Goal: Task Accomplishment & Management: Use online tool/utility

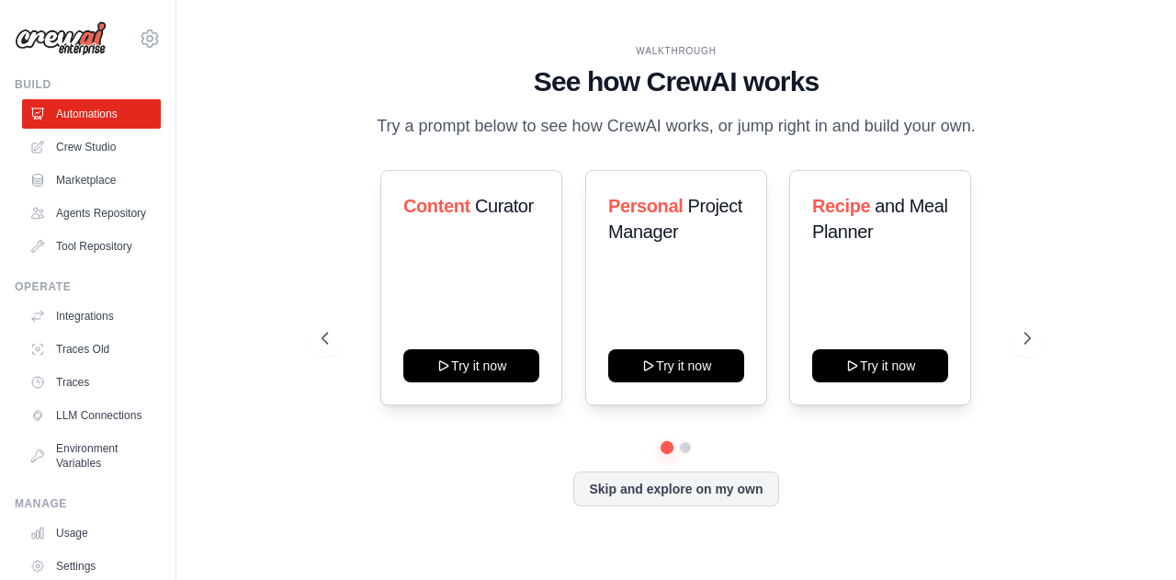
click at [1019, 337] on icon at bounding box center [1027, 338] width 18 height 18
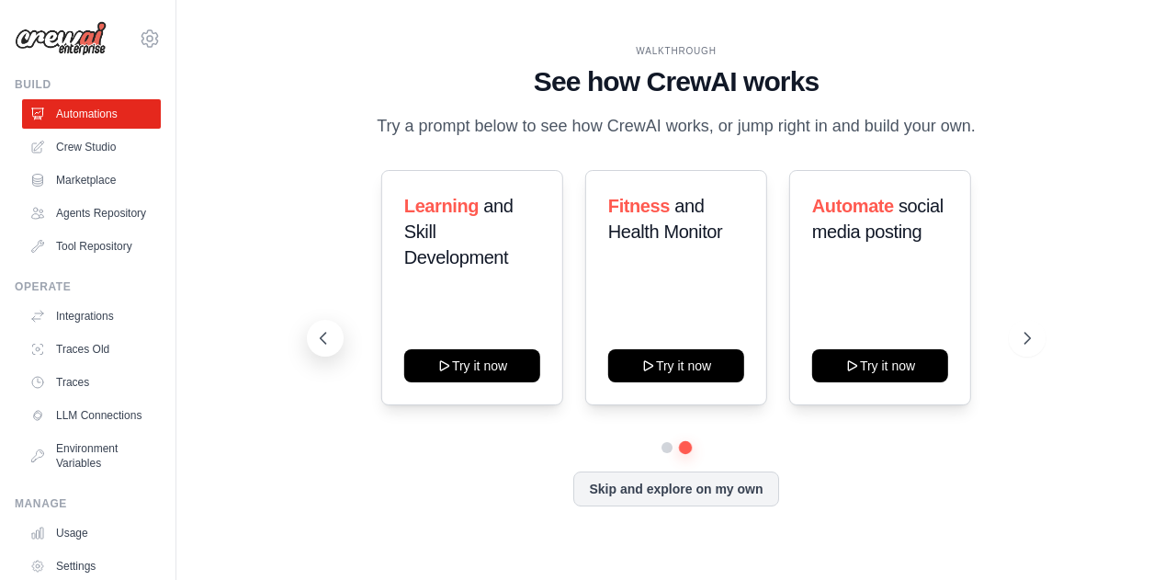
click at [324, 342] on icon at bounding box center [324, 338] width 6 height 11
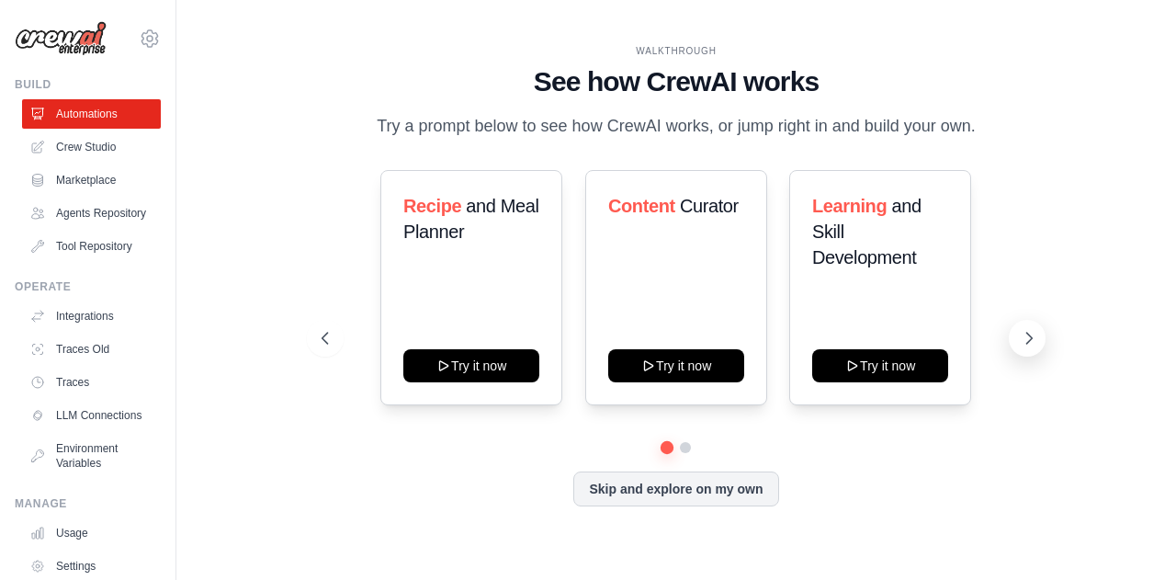
click at [1026, 341] on icon at bounding box center [1029, 338] width 18 height 18
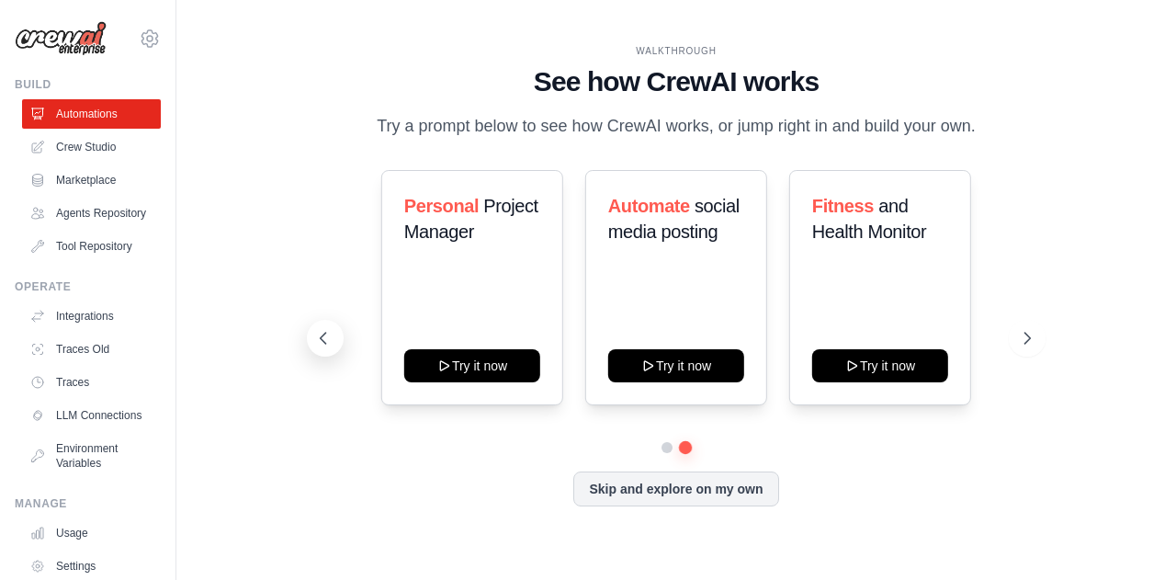
click at [325, 338] on icon at bounding box center [323, 338] width 18 height 18
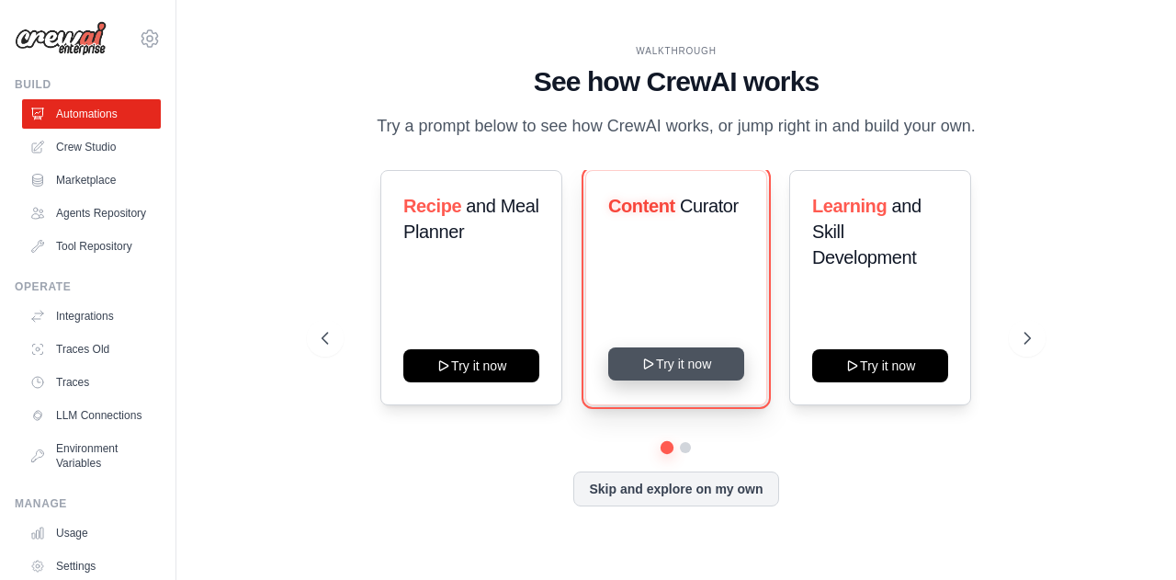
click at [669, 368] on button "Try it now" at bounding box center [676, 363] width 136 height 33
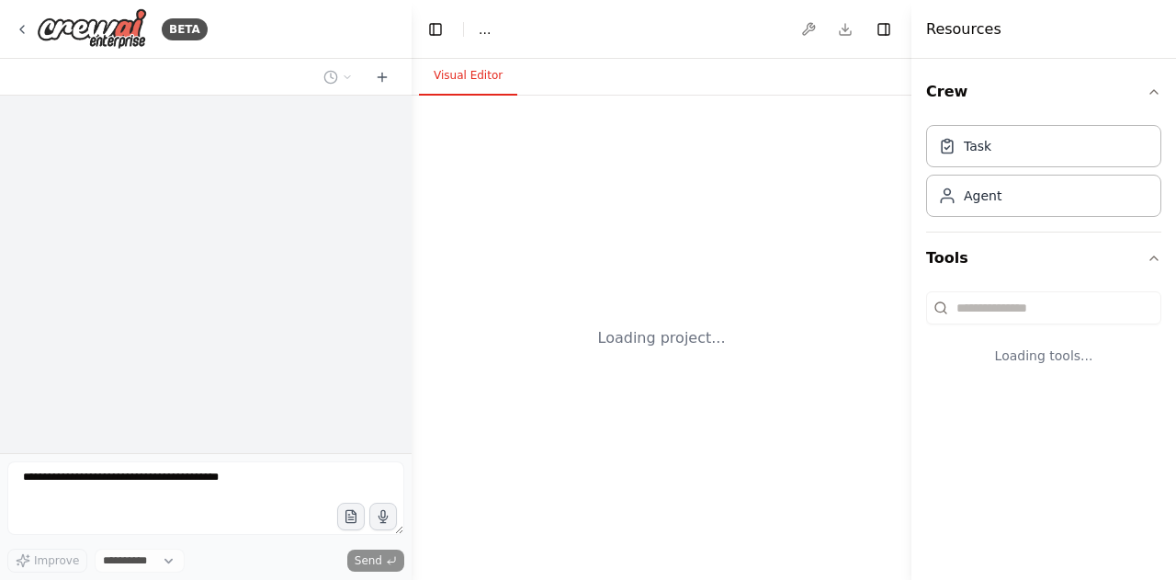
select select "****"
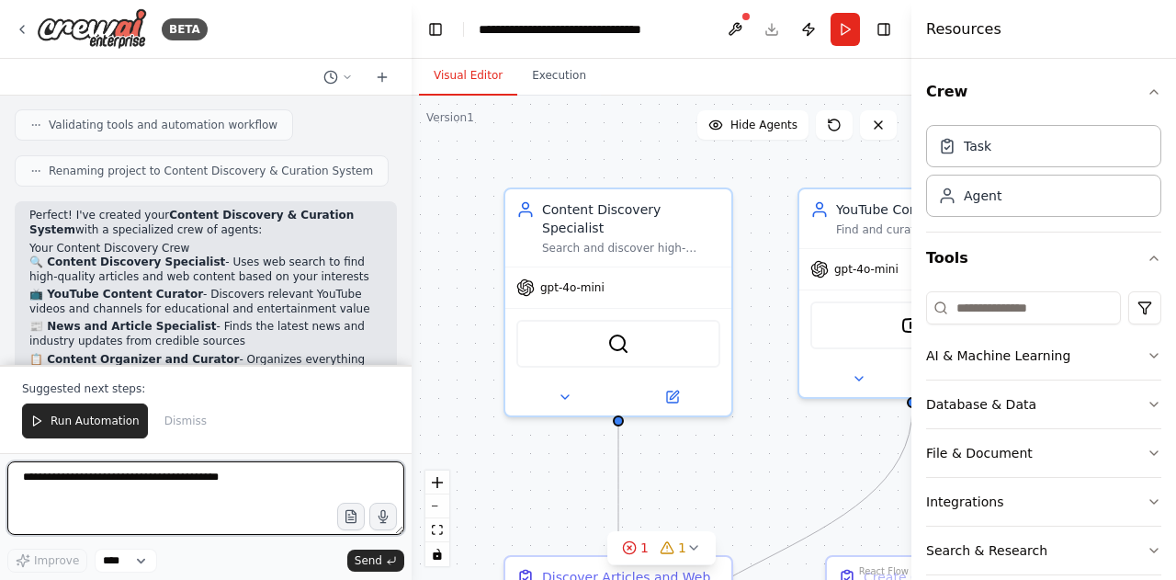
scroll to position [1169, 0]
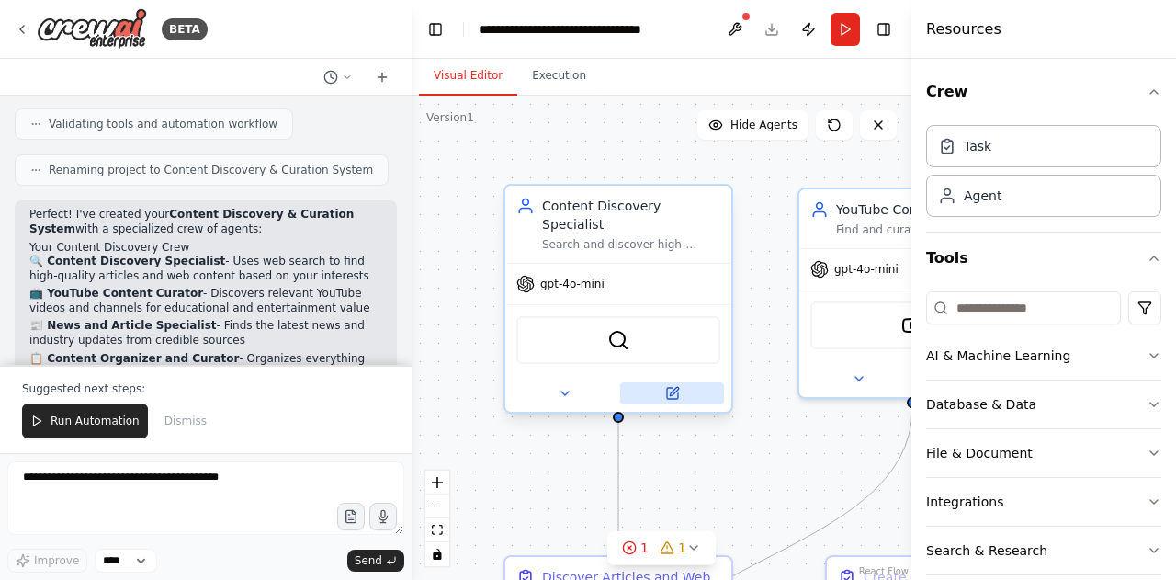
click at [677, 388] on icon at bounding box center [672, 393] width 11 height 11
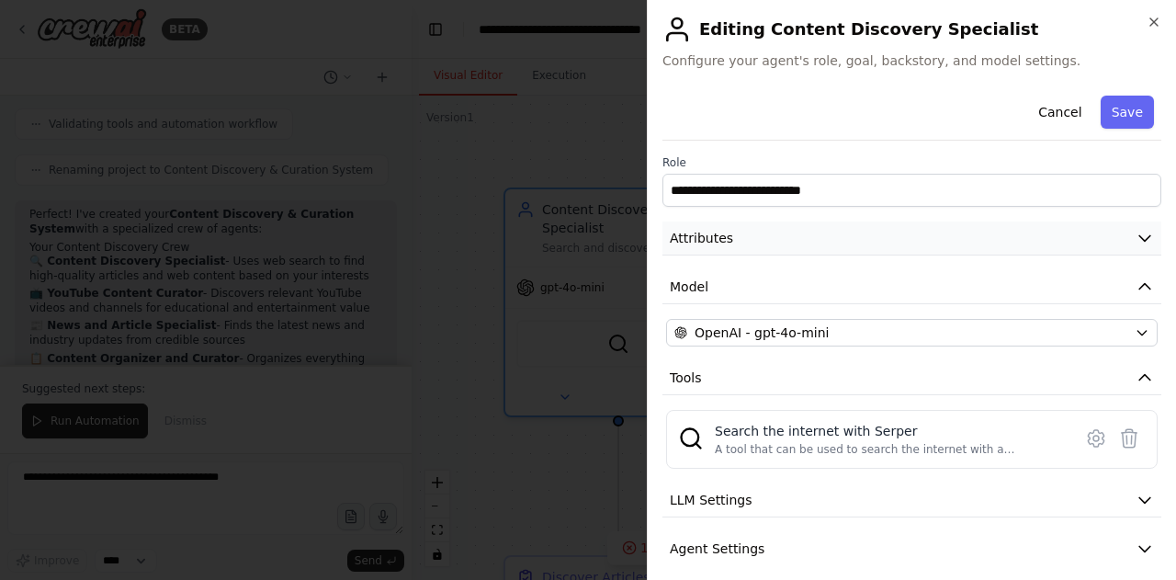
click at [1140, 239] on icon "button" at bounding box center [1145, 239] width 11 height 6
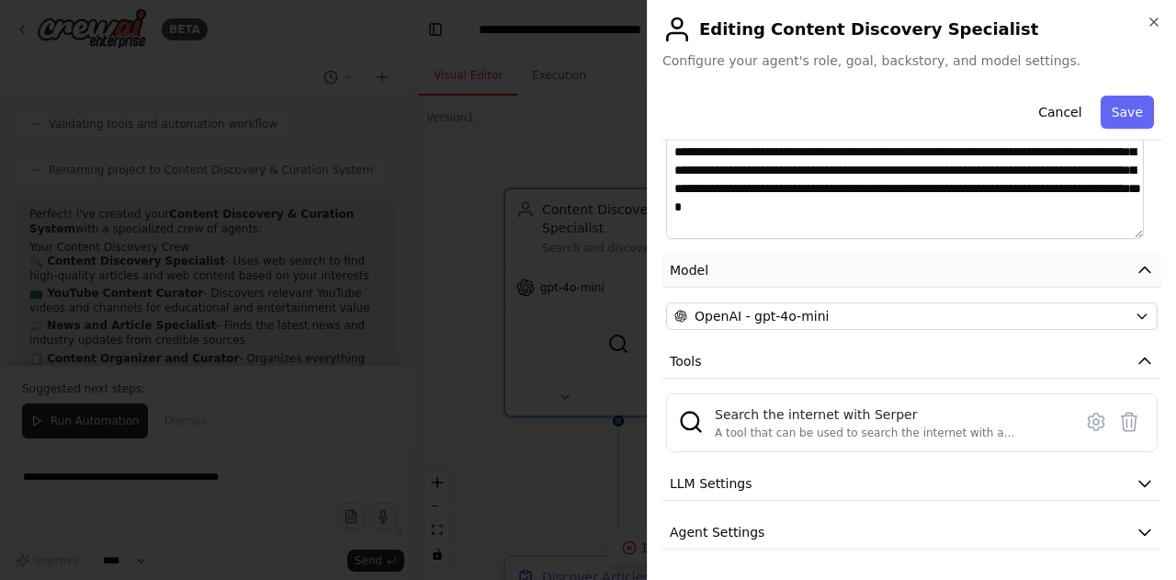
scroll to position [314, 0]
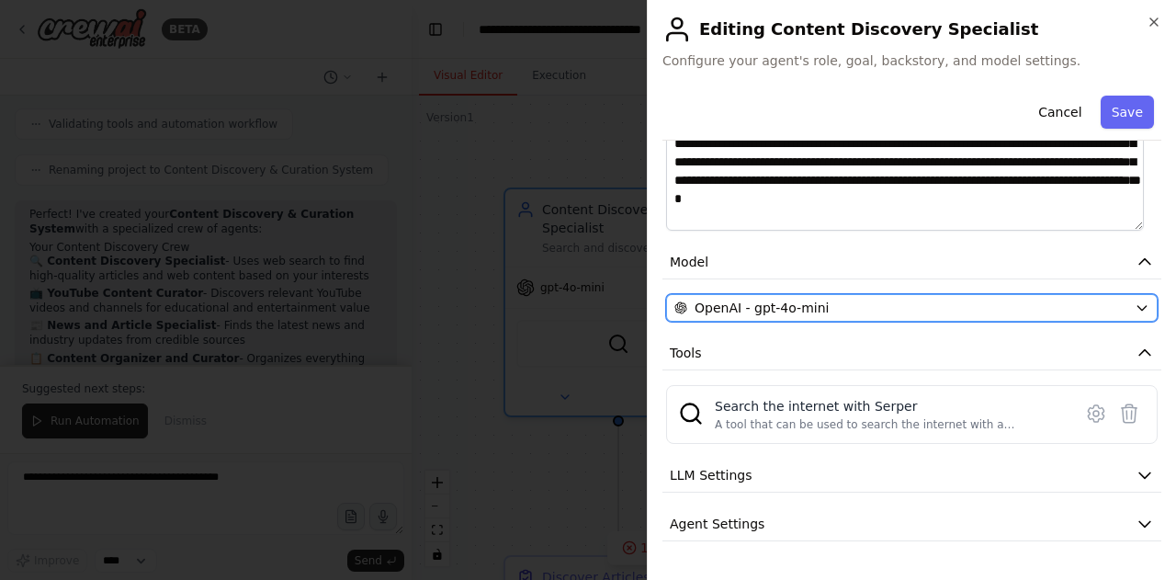
click at [1136, 301] on button "OpenAI - gpt-4o-mini" at bounding box center [912, 308] width 492 height 28
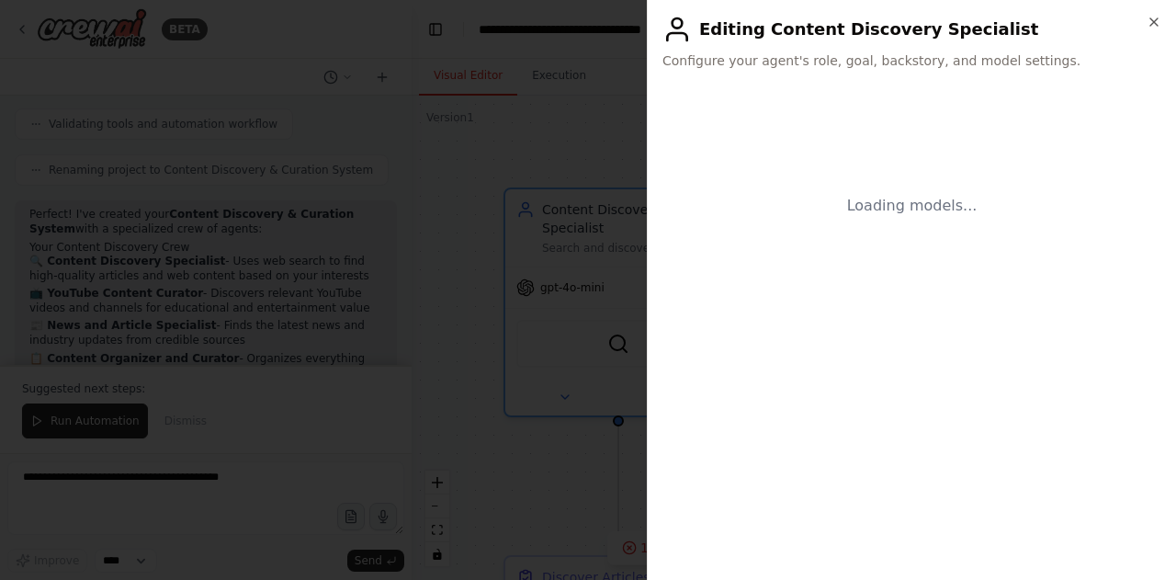
scroll to position [0, 0]
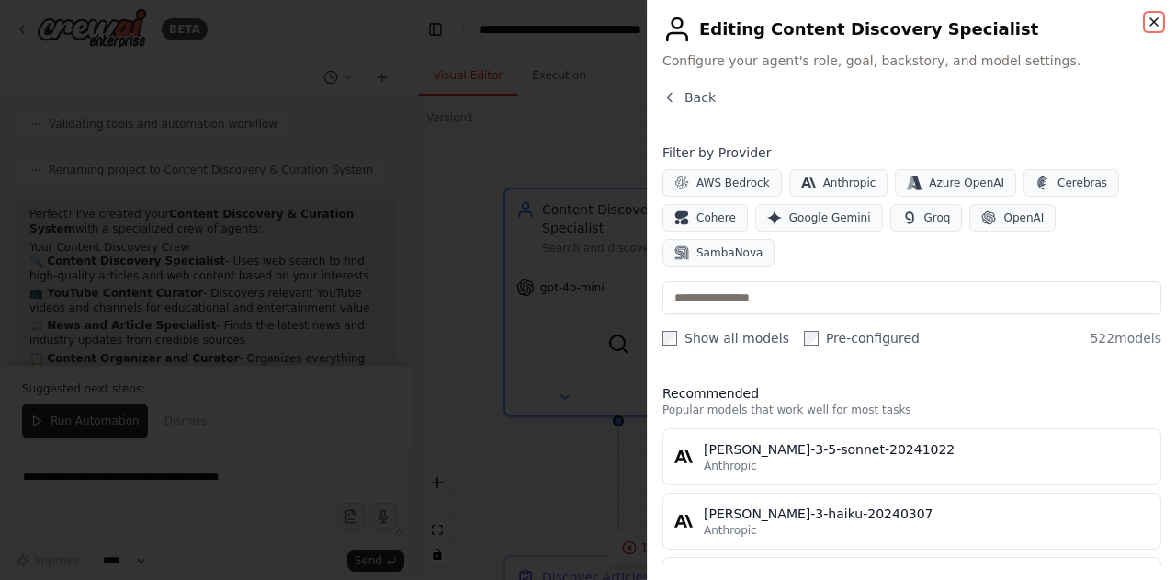
click at [1153, 17] on icon "button" at bounding box center [1154, 22] width 15 height 15
click at [683, 95] on button "Back" at bounding box center [689, 97] width 53 height 18
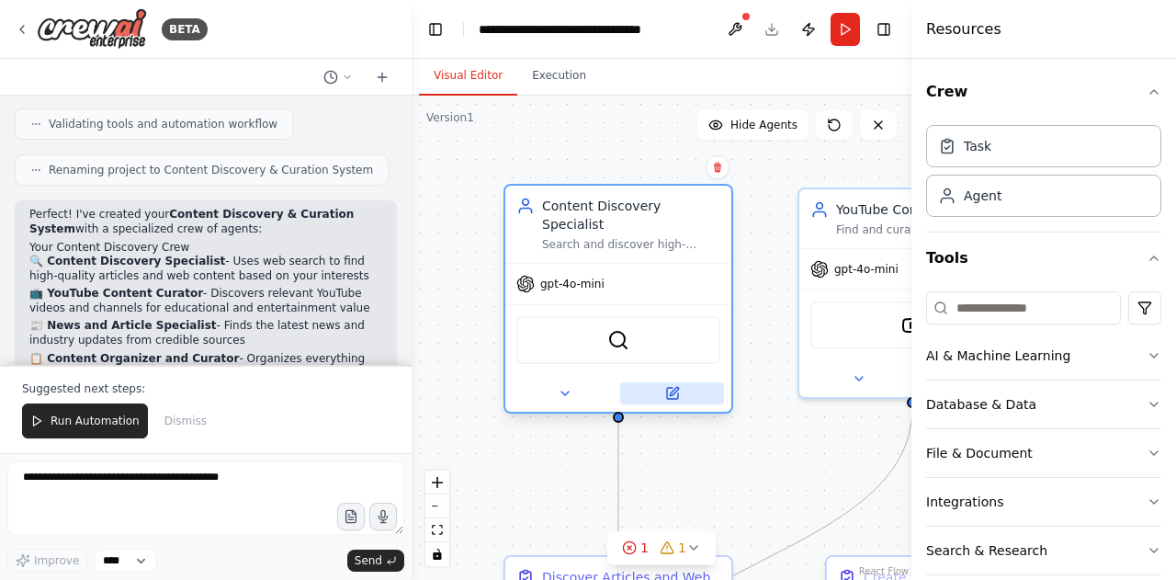
click at [677, 388] on icon at bounding box center [672, 393] width 11 height 11
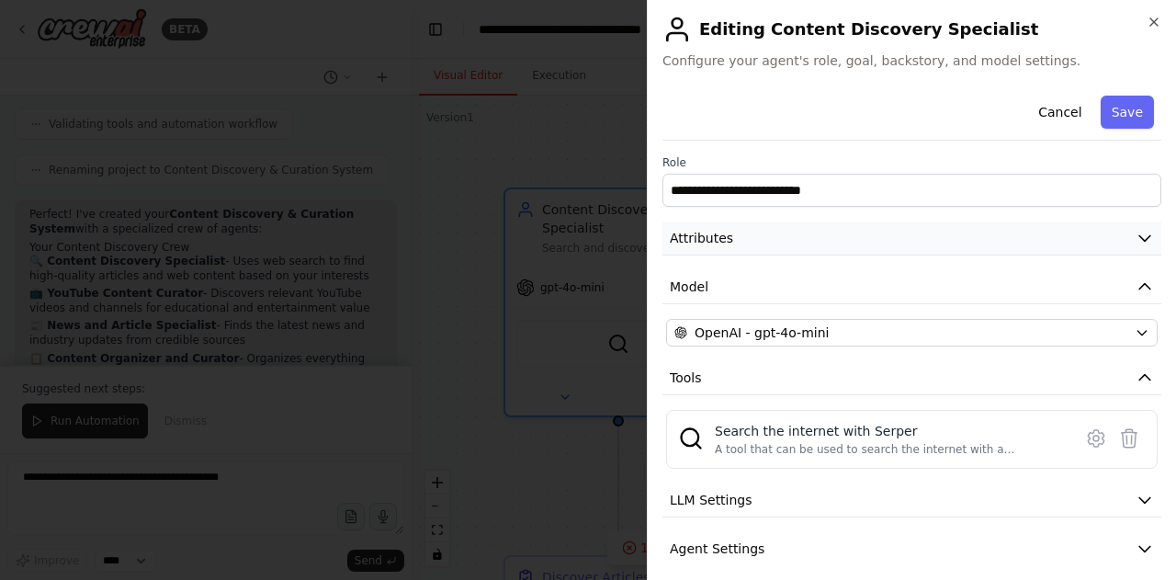
click at [1140, 239] on icon "button" at bounding box center [1145, 239] width 11 height 6
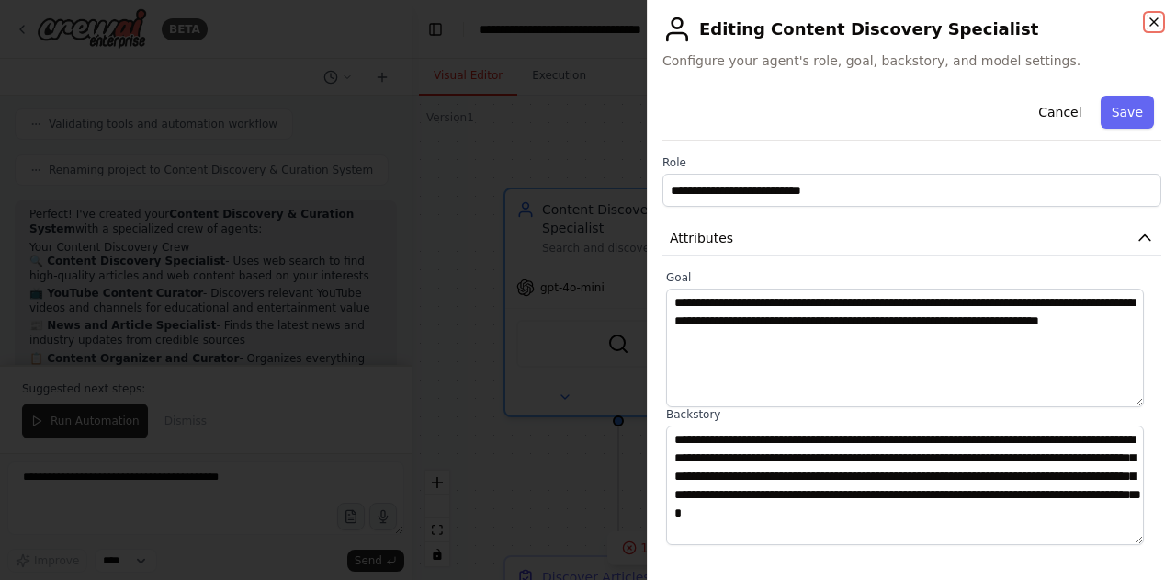
click at [1153, 25] on icon "button" at bounding box center [1154, 22] width 15 height 15
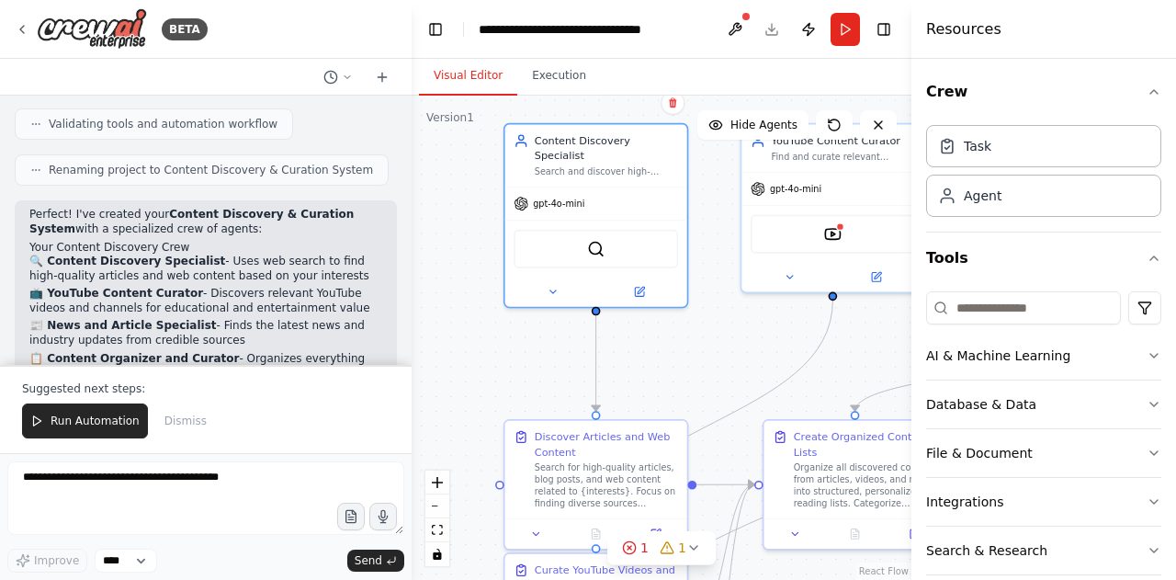
drag, startPoint x: 481, startPoint y: 472, endPoint x: 485, endPoint y: 365, distance: 107.6
click at [485, 365] on div ".deletable-edge-delete-btn { width: 20px; height: 20px; border: 0px solid #ffff…" at bounding box center [662, 338] width 500 height 484
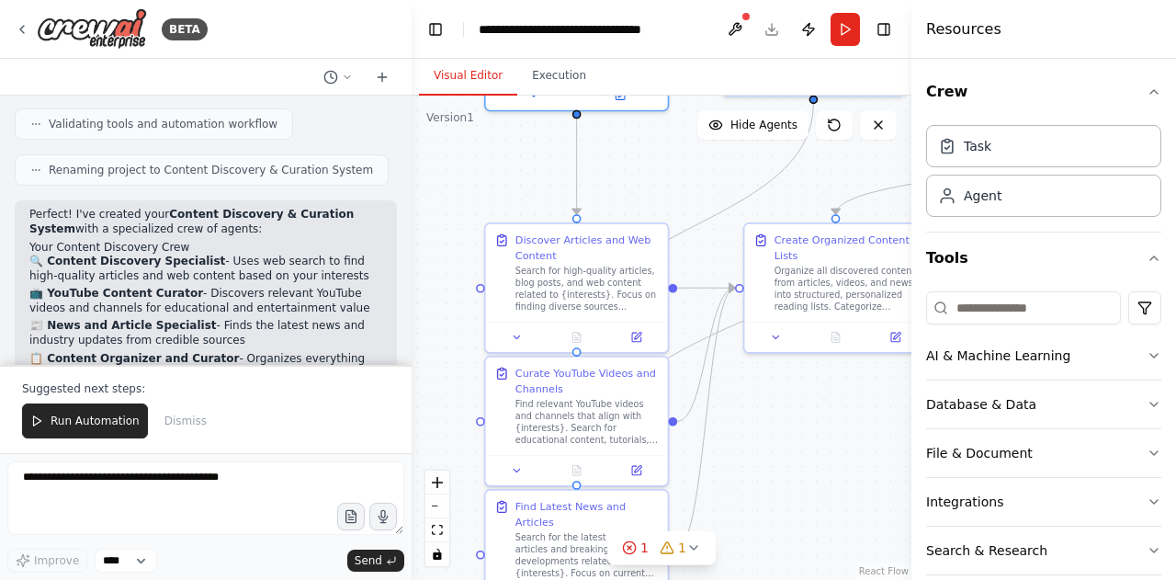
drag, startPoint x: 484, startPoint y: 392, endPoint x: 463, endPoint y: 189, distance: 204.2
click at [463, 189] on div ".deletable-edge-delete-btn { width: 20px; height: 20px; border: 0px solid #ffff…" at bounding box center [662, 338] width 500 height 484
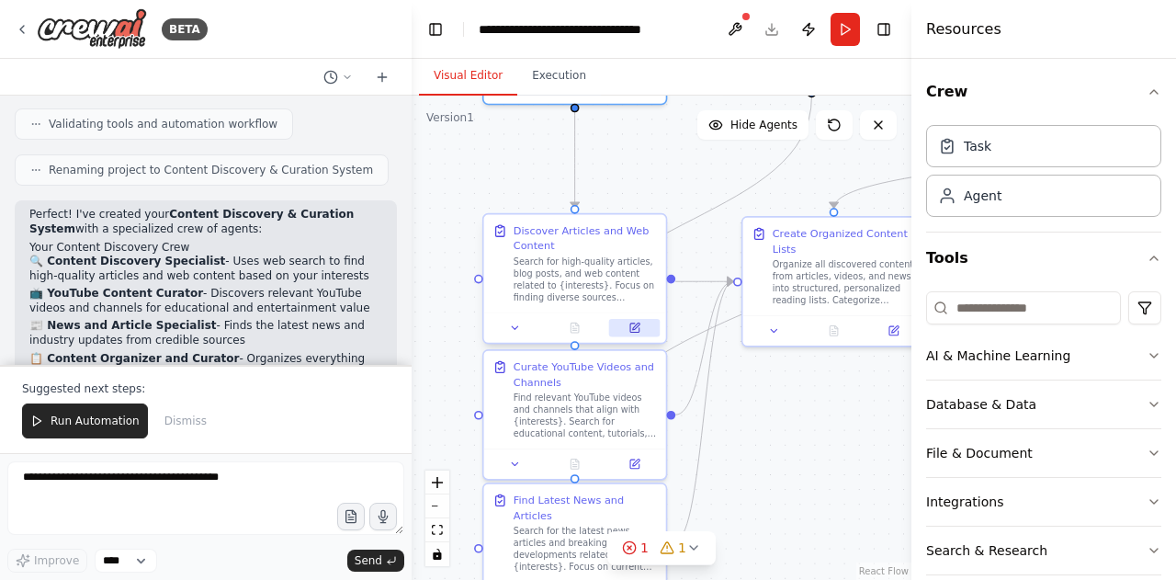
click at [635, 330] on icon at bounding box center [634, 328] width 9 height 9
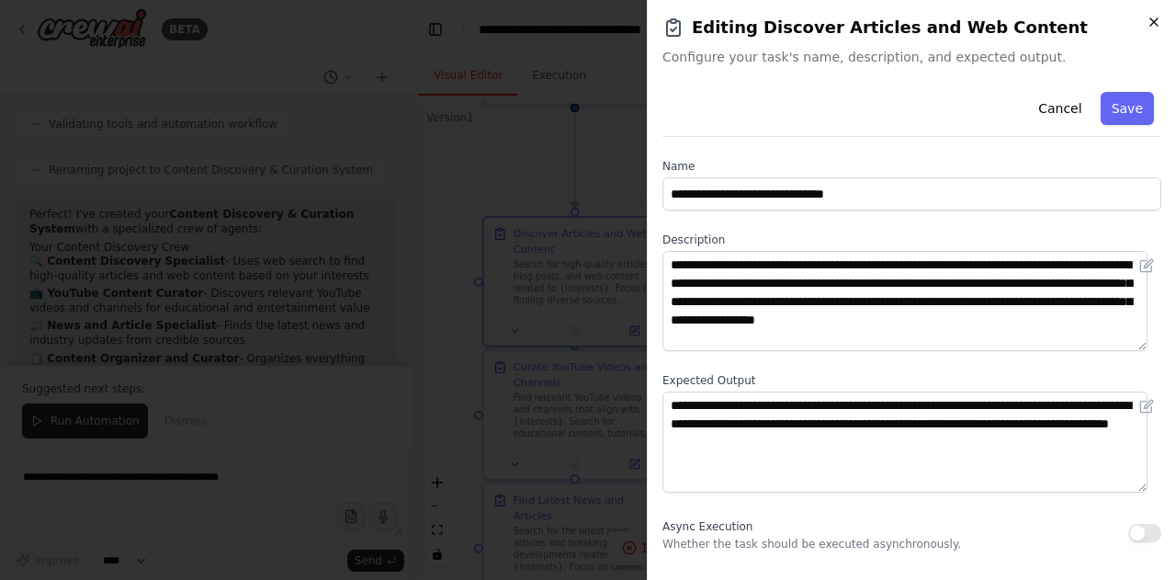
click at [1160, 19] on icon "button" at bounding box center [1154, 22] width 15 height 15
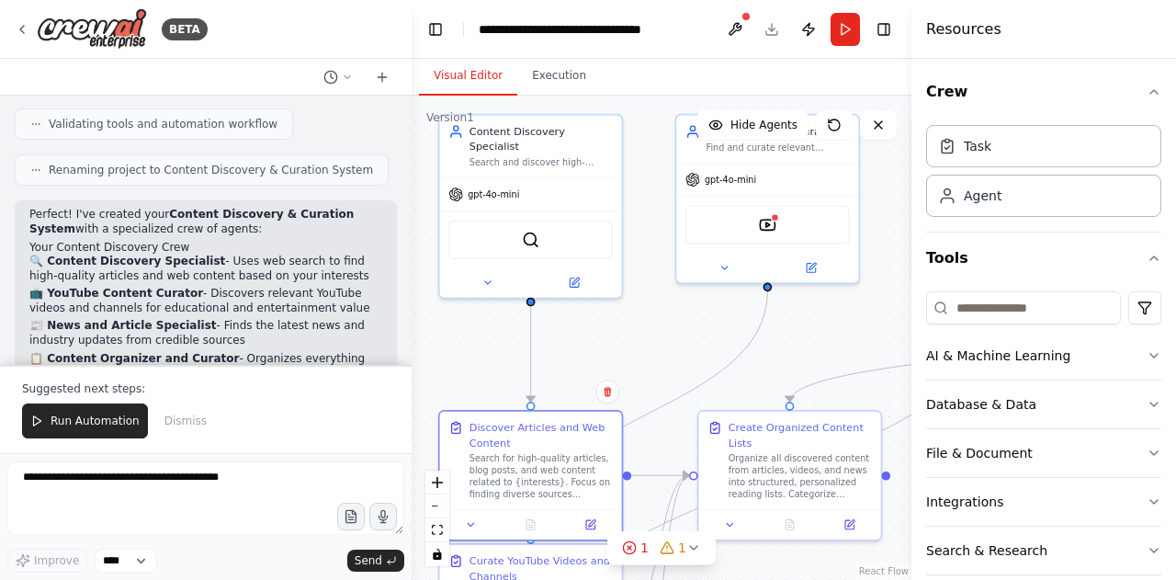
drag, startPoint x: 807, startPoint y: 429, endPoint x: 742, endPoint y: 623, distance: 204.6
click at [742, 579] on html "BETA Set up a crew that finds and organizes interesting articles, videos, and p…" at bounding box center [588, 290] width 1176 height 580
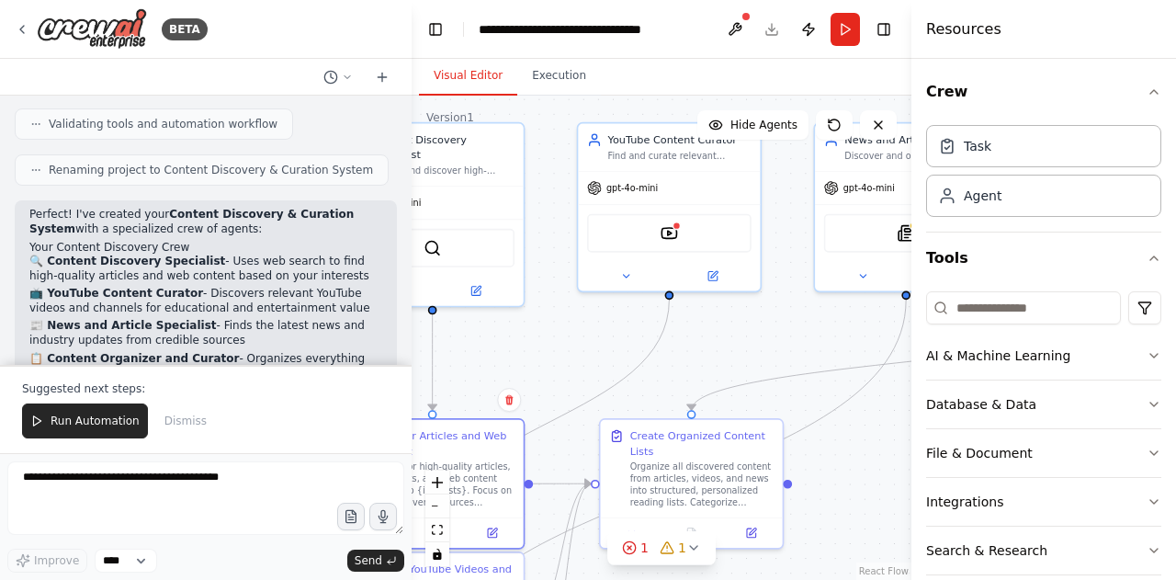
drag, startPoint x: 654, startPoint y: 343, endPoint x: 577, endPoint y: 351, distance: 77.6
click at [577, 351] on div ".deletable-edge-delete-btn { width: 20px; height: 20px; border: 0px solid #ffff…" at bounding box center [662, 338] width 500 height 484
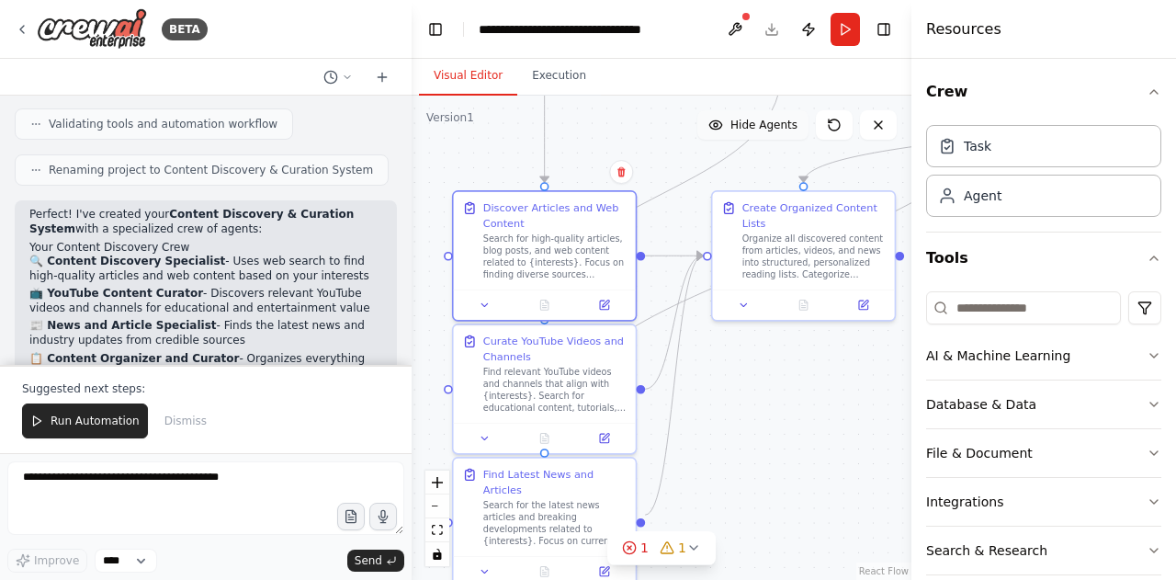
drag, startPoint x: 694, startPoint y: 357, endPoint x: 806, endPoint y: 129, distance: 254.0
click at [806, 129] on div "Version 1 Show Tools Hide Agents .deletable-edge-delete-btn { width: 20px; heig…" at bounding box center [662, 338] width 500 height 484
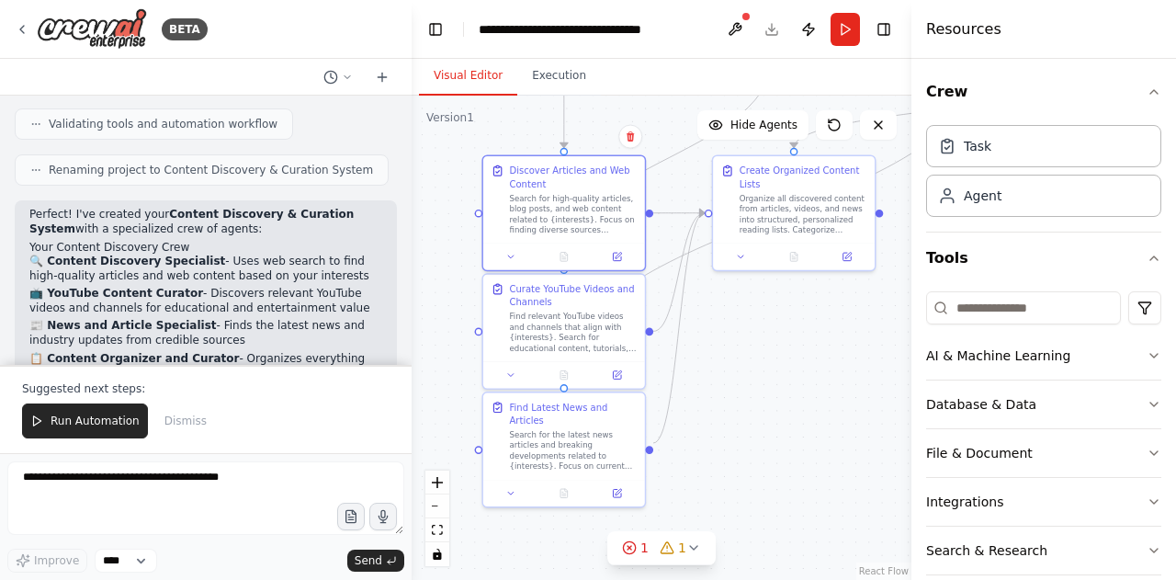
drag, startPoint x: 742, startPoint y: 504, endPoint x: 739, endPoint y: 426, distance: 78.2
click at [739, 426] on div ".deletable-edge-delete-btn { width: 20px; height: 20px; border: 0px solid #ffff…" at bounding box center [662, 338] width 500 height 484
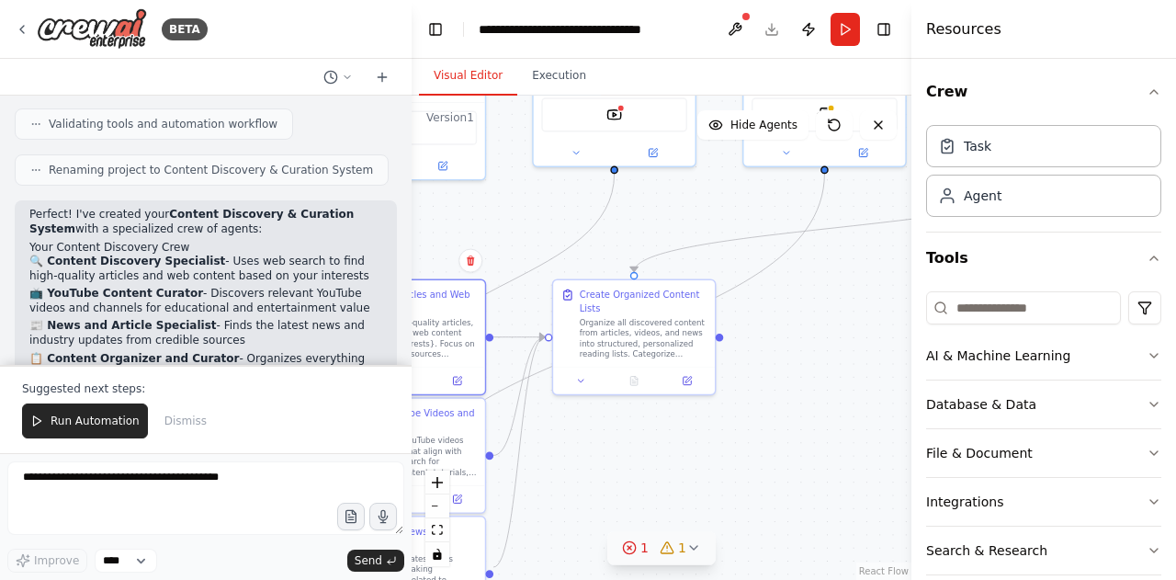
drag, startPoint x: 815, startPoint y: 419, endPoint x: 653, endPoint y: 554, distance: 210.8
click at [653, 554] on div "Version 1 Show Tools Hide Agents .deletable-edge-delete-btn { width: 20px; heig…" at bounding box center [662, 338] width 500 height 484
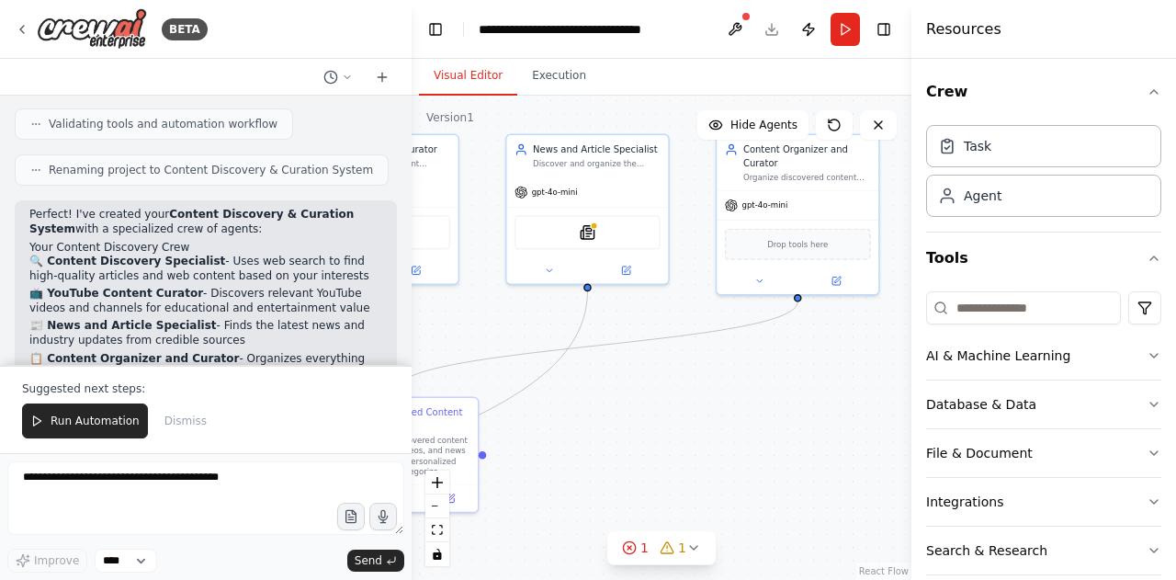
drag, startPoint x: 814, startPoint y: 383, endPoint x: 579, endPoint y: 501, distance: 263.1
click at [579, 501] on div ".deletable-edge-delete-btn { width: 20px; height: 20px; border: 0px solid #ffff…" at bounding box center [662, 338] width 500 height 484
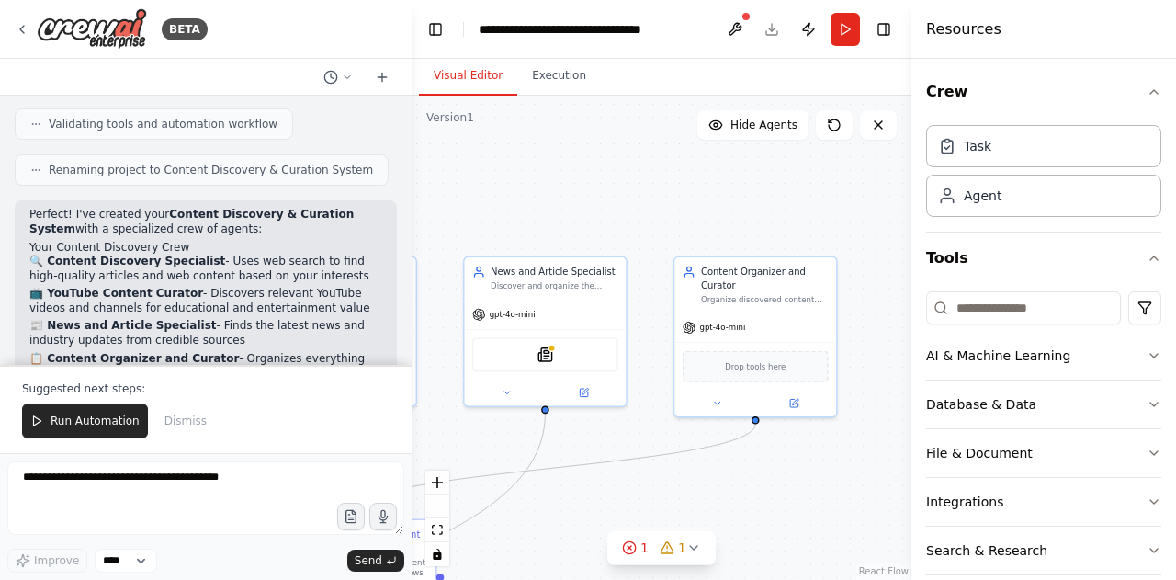
drag, startPoint x: 770, startPoint y: 417, endPoint x: 725, endPoint y: 534, distance: 125.1
click at [725, 534] on div ".deletable-edge-delete-btn { width: 20px; height: 20px; border: 0px solid #ffff…" at bounding box center [662, 338] width 500 height 484
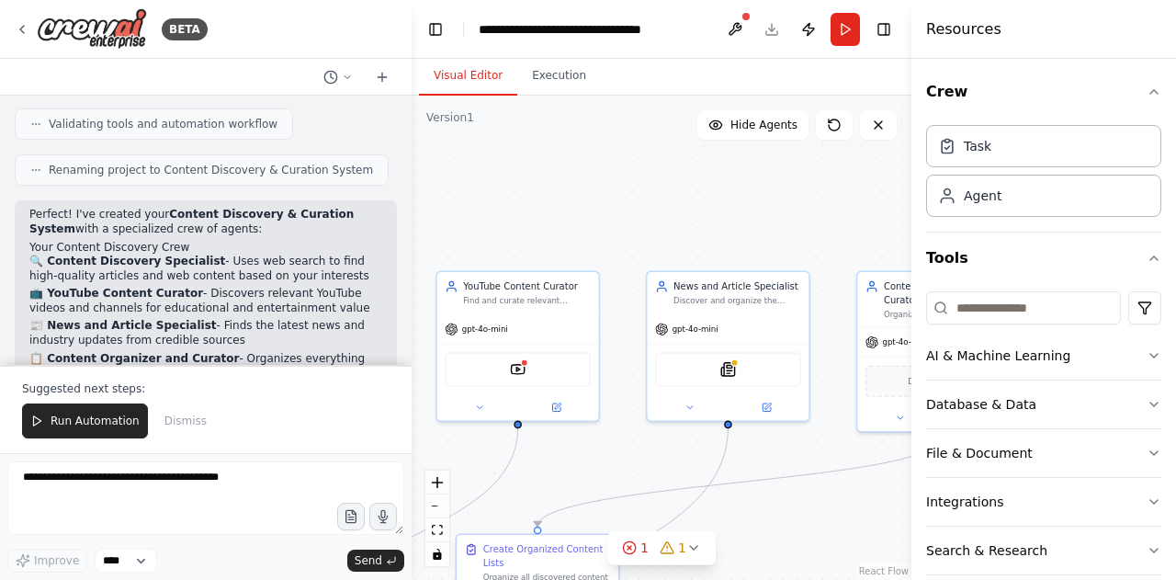
drag, startPoint x: 513, startPoint y: 179, endPoint x: 699, endPoint y: 199, distance: 186.7
click at [699, 199] on div ".deletable-edge-delete-btn { width: 20px; height: 20px; border: 0px solid #ffff…" at bounding box center [662, 338] width 500 height 484
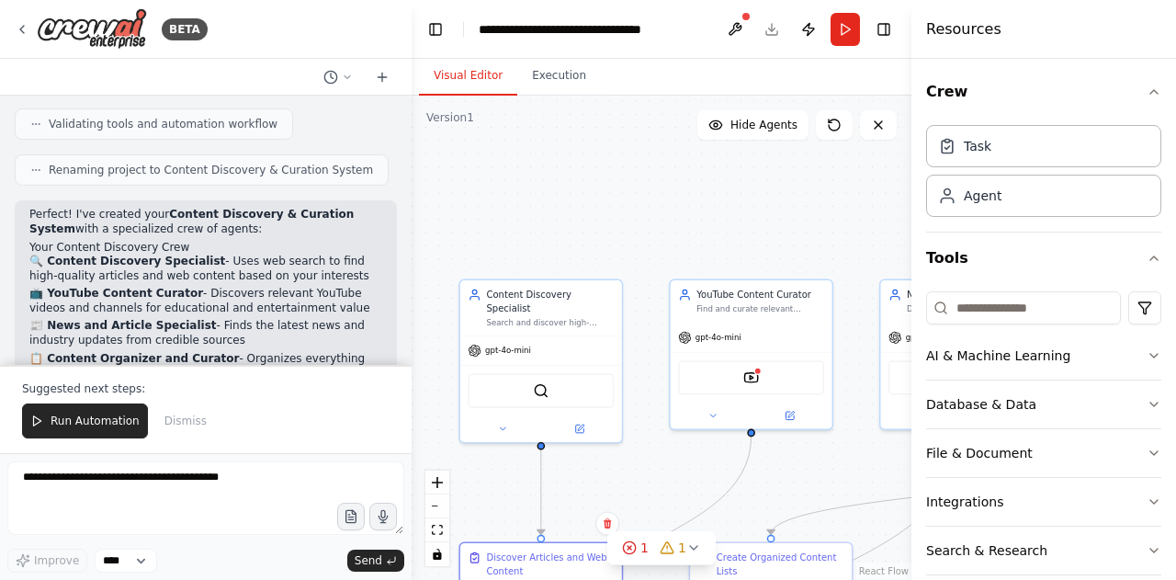
drag, startPoint x: 544, startPoint y: 225, endPoint x: 778, endPoint y: 232, distance: 233.5
click at [778, 232] on div ".deletable-edge-delete-btn { width: 20px; height: 20px; border: 0px solid #ffff…" at bounding box center [662, 338] width 500 height 484
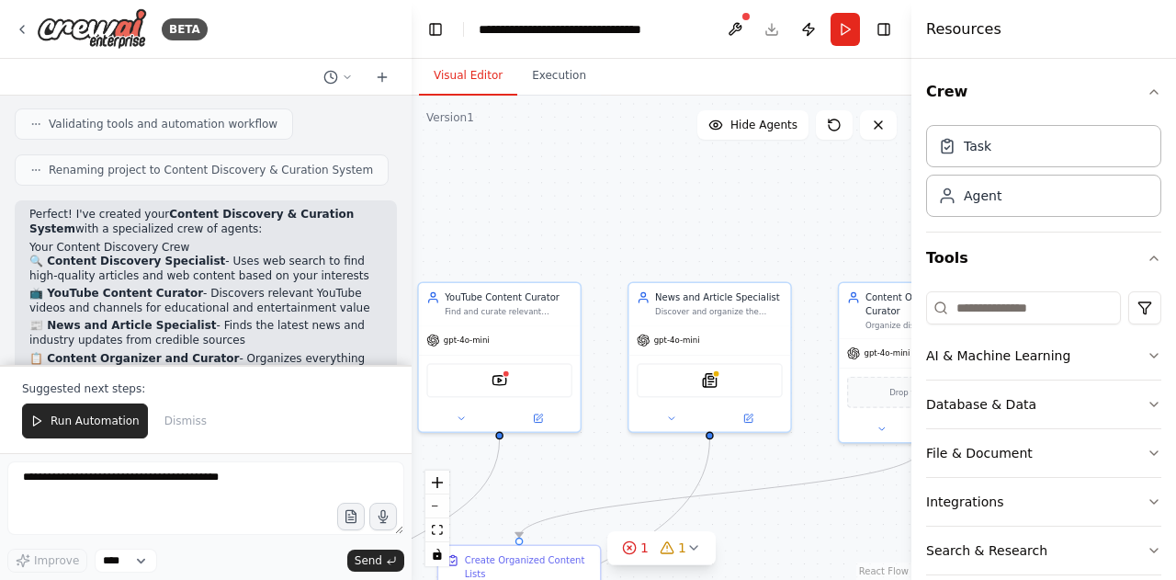
drag, startPoint x: 735, startPoint y: 214, endPoint x: 483, endPoint y: 220, distance: 251.9
click at [483, 220] on div ".deletable-edge-delete-btn { width: 20px; height: 20px; border: 0px solid #ffff…" at bounding box center [662, 338] width 500 height 484
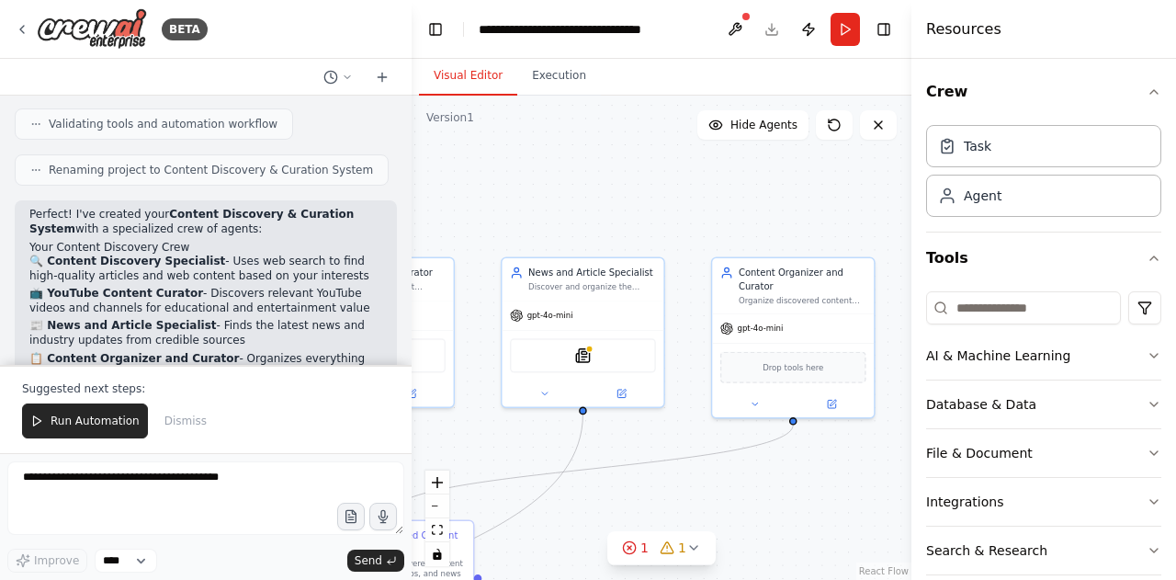
drag, startPoint x: 647, startPoint y: 232, endPoint x: 517, endPoint y: 205, distance: 132.3
click at [517, 205] on div ".deletable-edge-delete-btn { width: 20px; height: 20px; border: 0px solid #ffff…" at bounding box center [662, 338] width 500 height 484
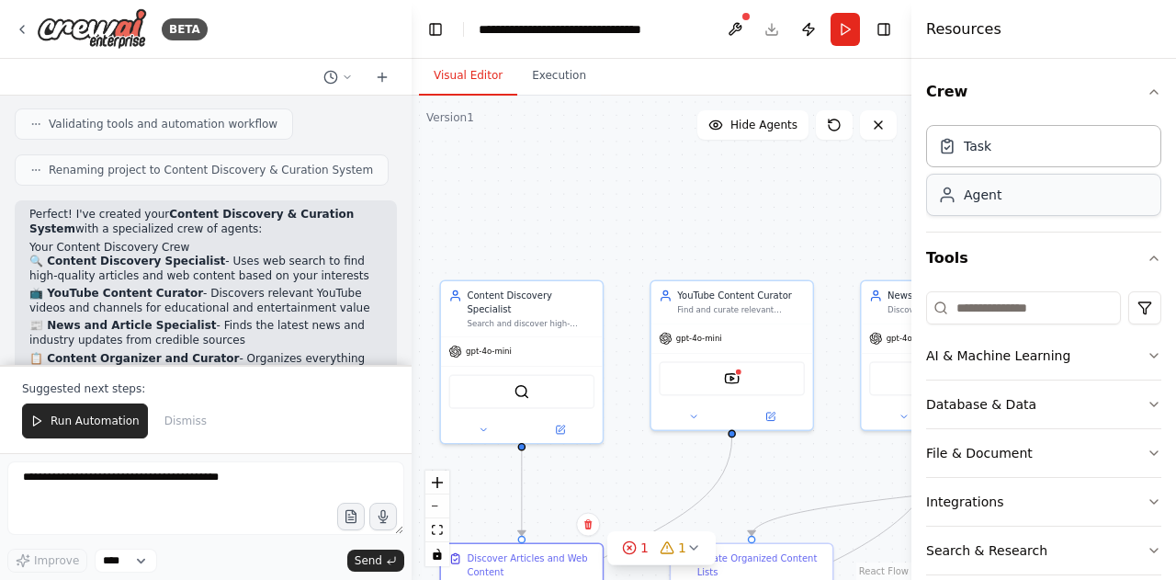
drag, startPoint x: 592, startPoint y: 187, endPoint x: 954, endPoint y: 211, distance: 362.9
click at [954, 211] on div "BETA Set up a crew that finds and organizes interesting articles, videos, and p…" at bounding box center [588, 290] width 1176 height 580
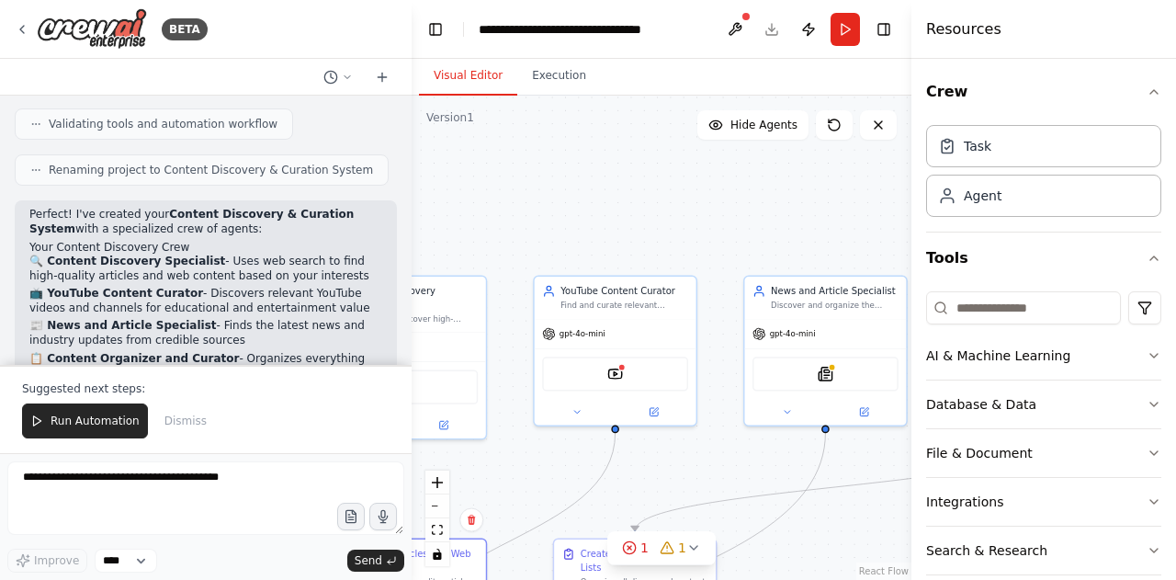
drag, startPoint x: 780, startPoint y: 245, endPoint x: 664, endPoint y: 242, distance: 116.8
click at [664, 242] on div ".deletable-edge-delete-btn { width: 20px; height: 20px; border: 0px solid #ffff…" at bounding box center [662, 338] width 500 height 484
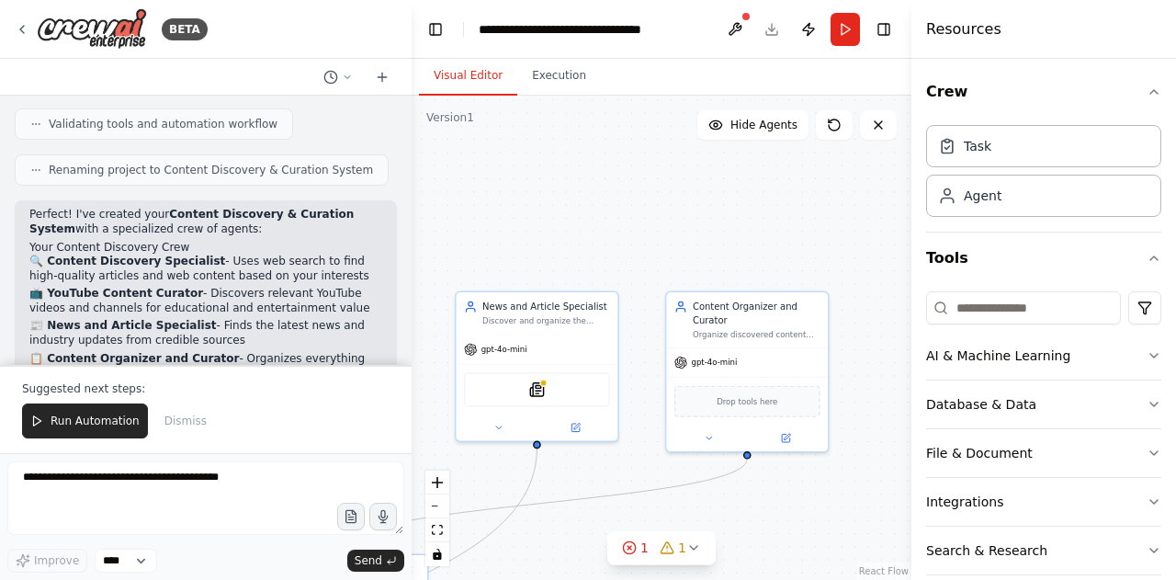
drag, startPoint x: 812, startPoint y: 220, endPoint x: 523, endPoint y: 233, distance: 288.9
click at [523, 233] on div ".deletable-edge-delete-btn { width: 20px; height: 20px; border: 0px solid #ffff…" at bounding box center [662, 338] width 500 height 484
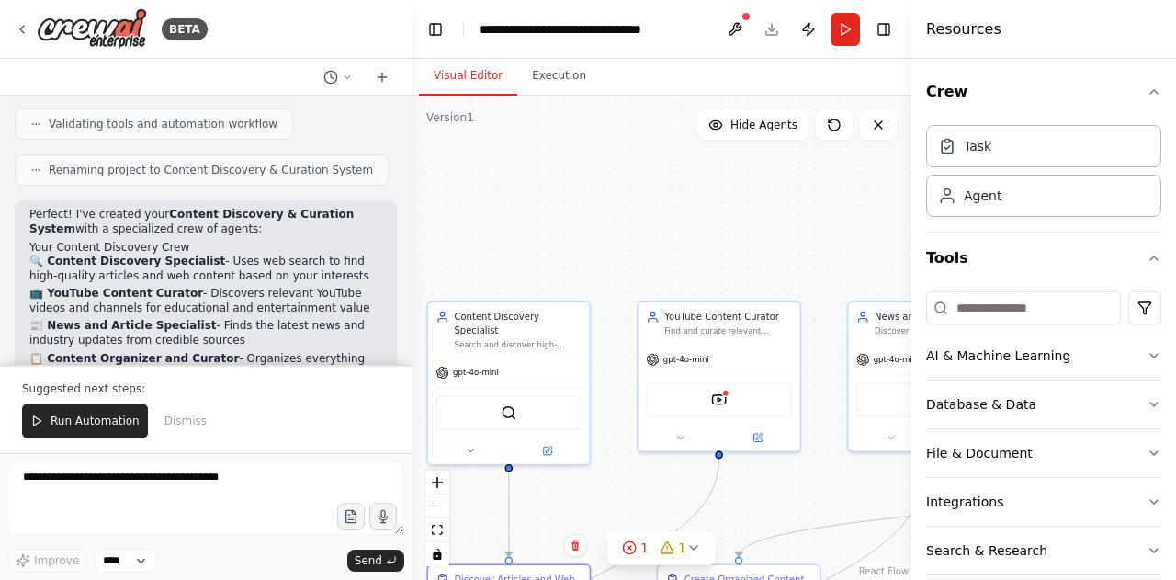
drag, startPoint x: 494, startPoint y: 200, endPoint x: 887, endPoint y: 212, distance: 392.6
click at [887, 212] on div ".deletable-edge-delete-btn { width: 20px; height: 20px; border: 0px solid #ffff…" at bounding box center [662, 338] width 500 height 484
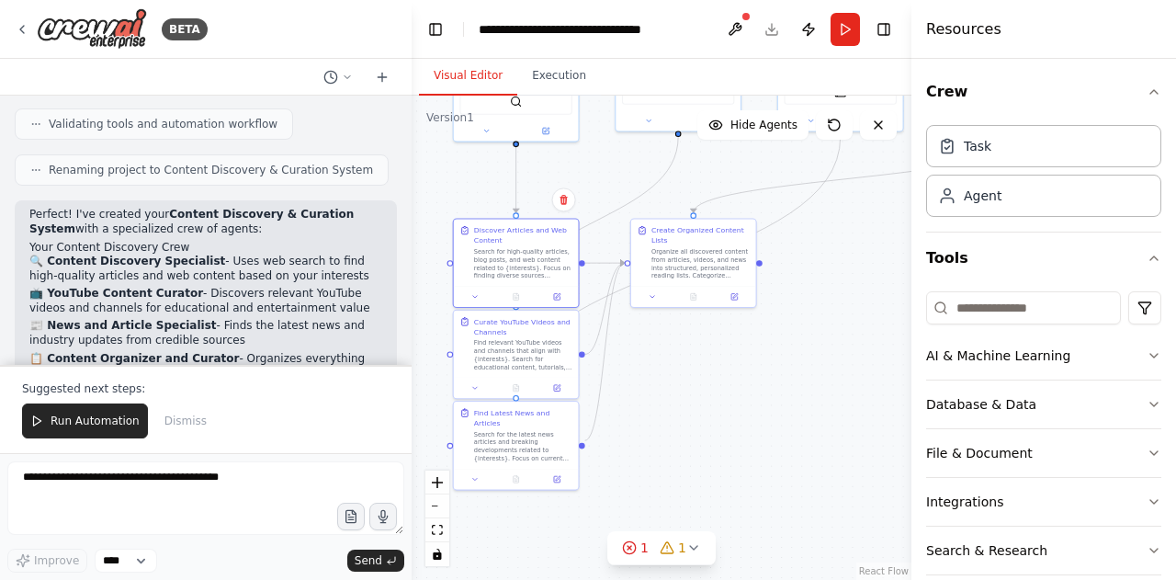
drag, startPoint x: 594, startPoint y: 451, endPoint x: 598, endPoint y: 168, distance: 283.1
click at [598, 168] on div ".deletable-edge-delete-btn { width: 20px; height: 20px; border: 0px solid #ffff…" at bounding box center [662, 338] width 500 height 484
click at [559, 304] on div "Discover Articles and Web Content Search for high-quality articles, blog posts,…" at bounding box center [516, 261] width 127 height 90
click at [561, 293] on icon at bounding box center [557, 294] width 8 height 8
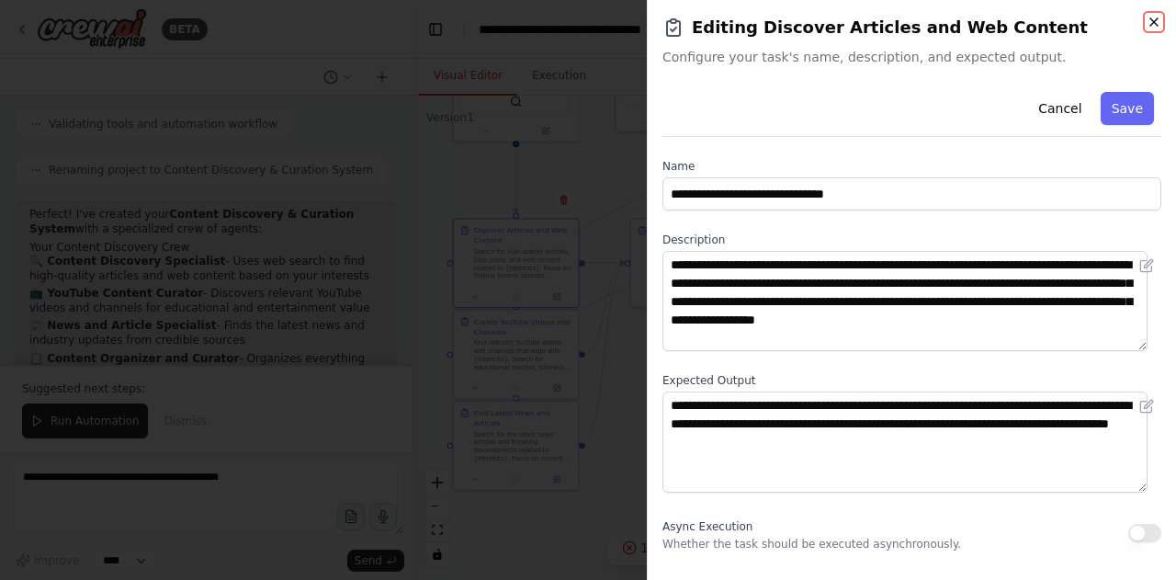
click at [1157, 25] on icon "button" at bounding box center [1154, 21] width 7 height 7
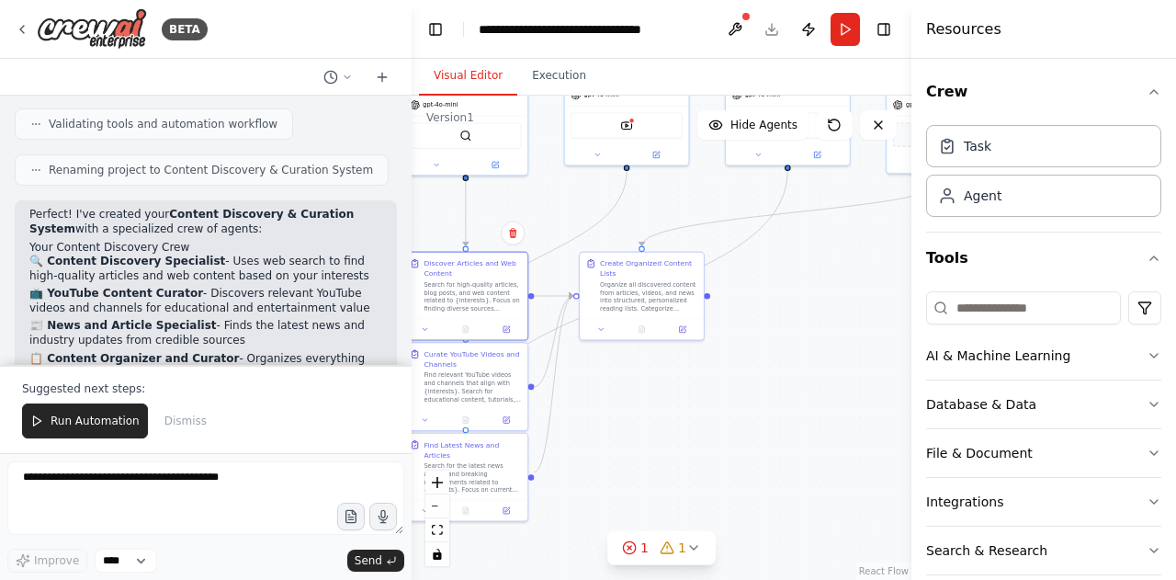
drag, startPoint x: 670, startPoint y: 367, endPoint x: 575, endPoint y: 326, distance: 102.9
click at [575, 326] on div ".deletable-edge-delete-btn { width: 20px; height: 20px; border: 0px solid #ffff…" at bounding box center [662, 338] width 500 height 484
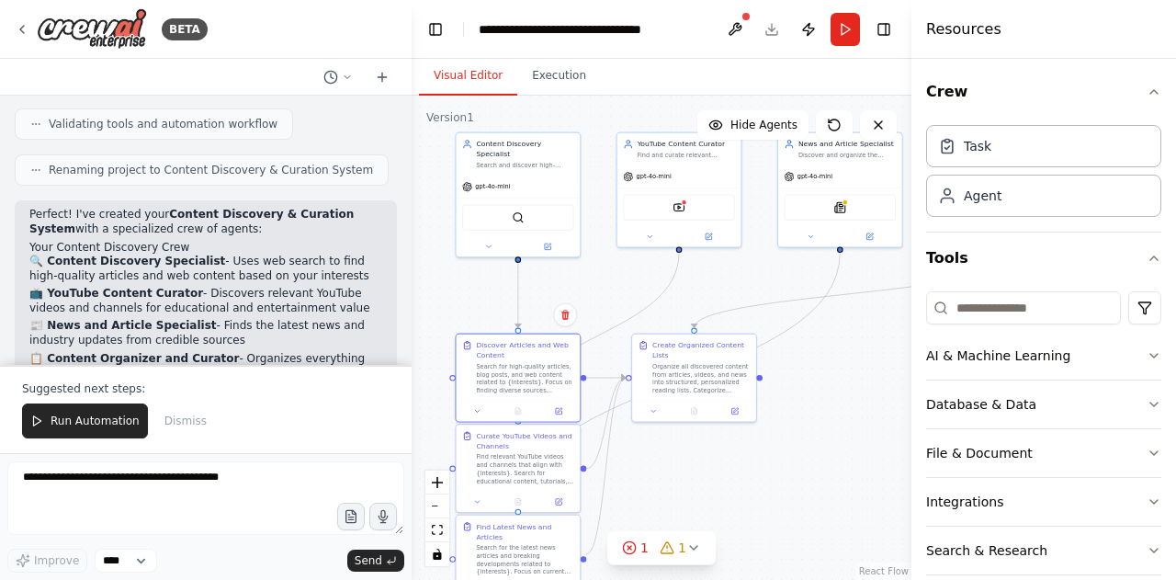
drag, startPoint x: 605, startPoint y: 358, endPoint x: 700, endPoint y: 512, distance: 181.6
click at [700, 512] on div ".deletable-edge-delete-btn { width: 20px; height: 20px; border: 0px solid #ffff…" at bounding box center [662, 338] width 500 height 484
click at [492, 196] on div "SerperDevTool" at bounding box center [519, 215] width 124 height 39
